Goal: Transaction & Acquisition: Download file/media

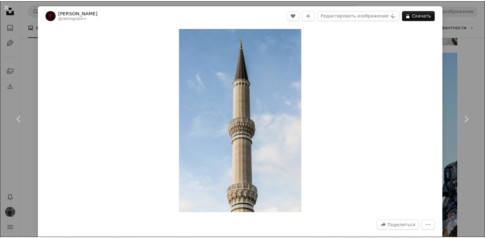
scroll to position [3380, 0]
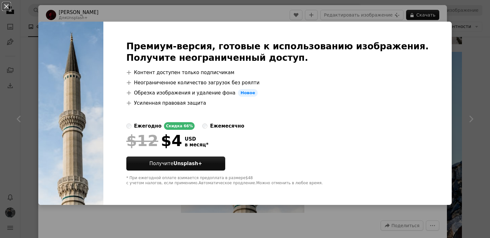
click at [429, 47] on div "Премиум-версия, готовые к использованию изображения. Получите неограниченный до…" at bounding box center [277, 114] width 348 height 184
click at [459, 39] on div "An X shape Премиум-версия, готовые к использованию изображения. Получите неогра…" at bounding box center [245, 119] width 490 height 238
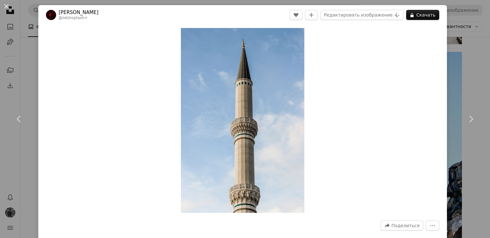
click at [465, 33] on div "An X shape Chevron left Chevron right [PERSON_NAME] Для Unsplash+ A heart A plu…" at bounding box center [245, 119] width 490 height 238
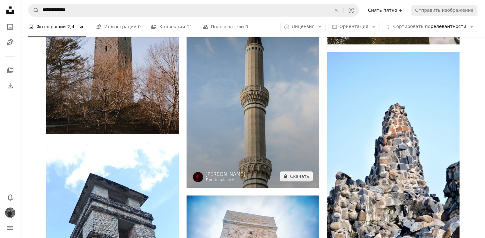
scroll to position [3220, 0]
